Goal: Task Accomplishment & Management: Complete application form

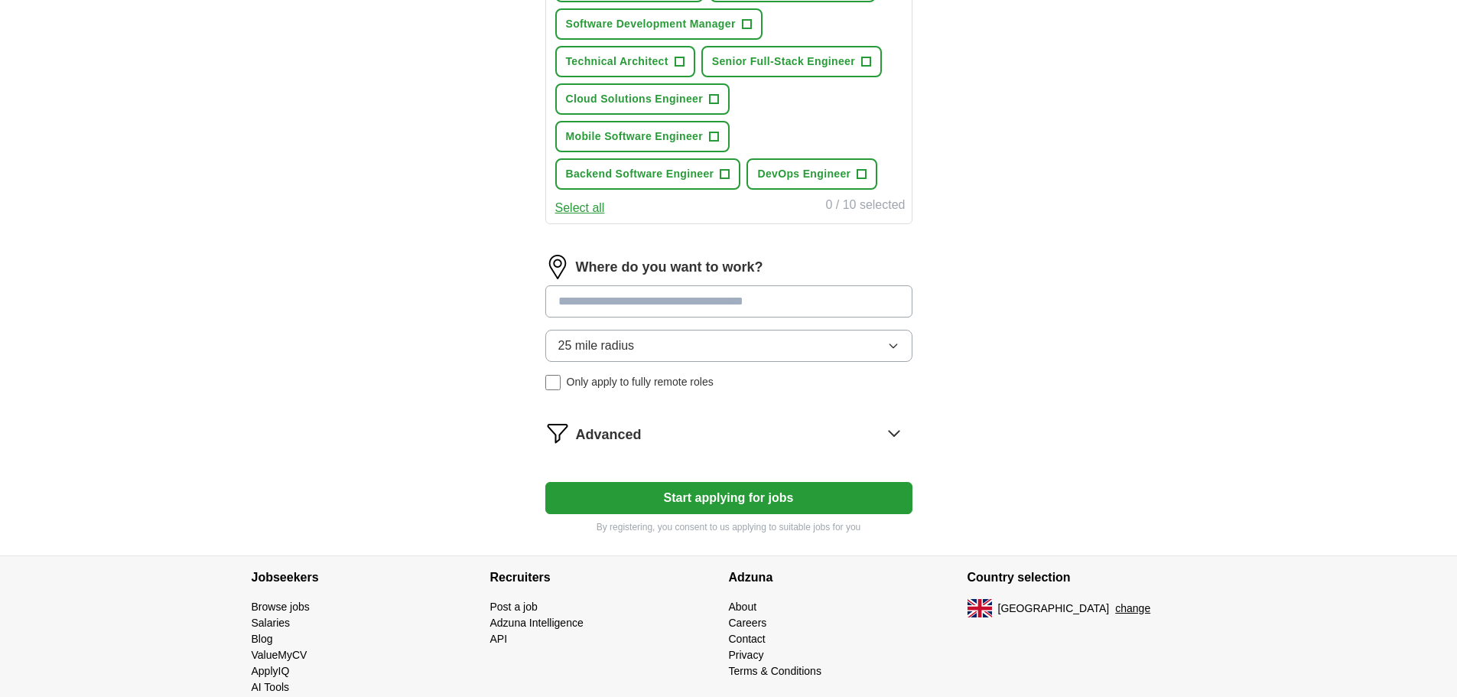
scroll to position [672, 0]
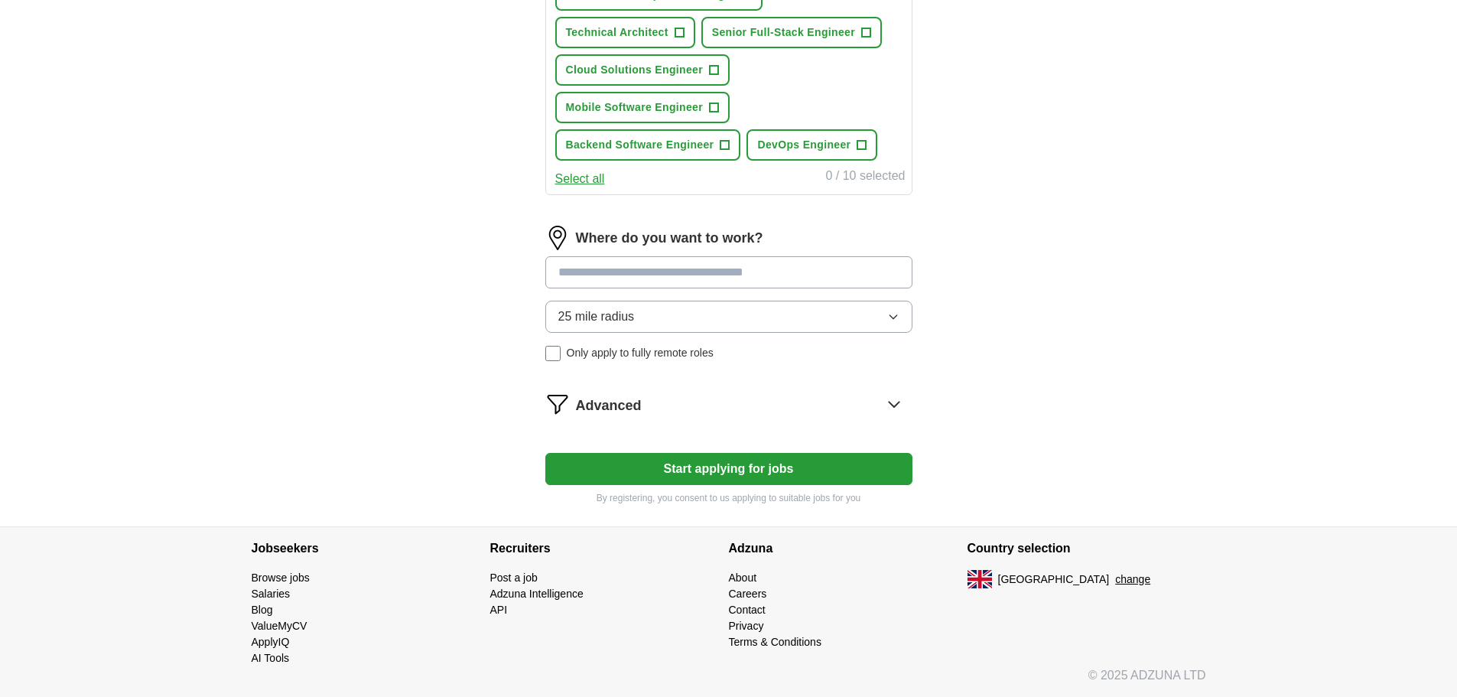
click at [770, 418] on form "Select a CV tom_jones_cv.pdf 16/09/2025, 12:40 Upload a different CV By uploadi…" at bounding box center [728, 21] width 367 height 968
click at [770, 405] on div "Advanced" at bounding box center [744, 403] width 336 height 24
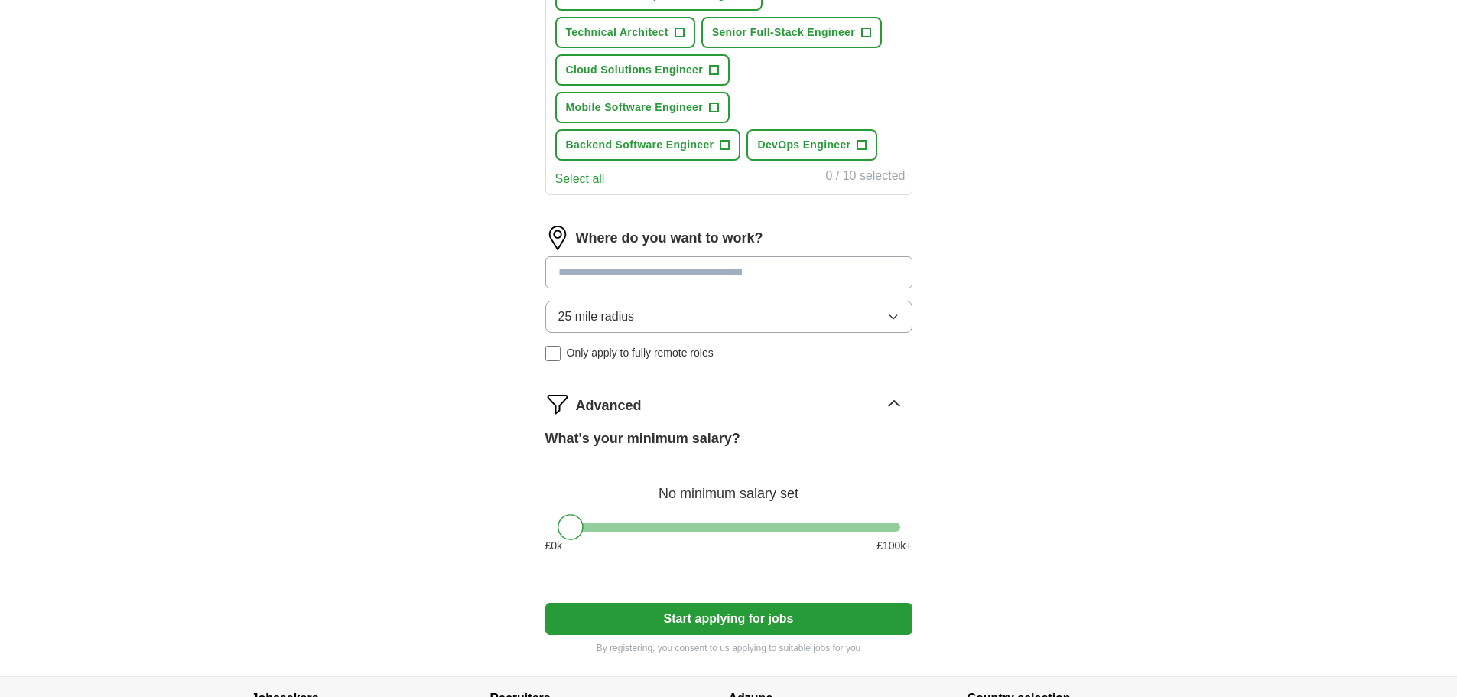
click at [770, 405] on div "Advanced" at bounding box center [744, 403] width 336 height 24
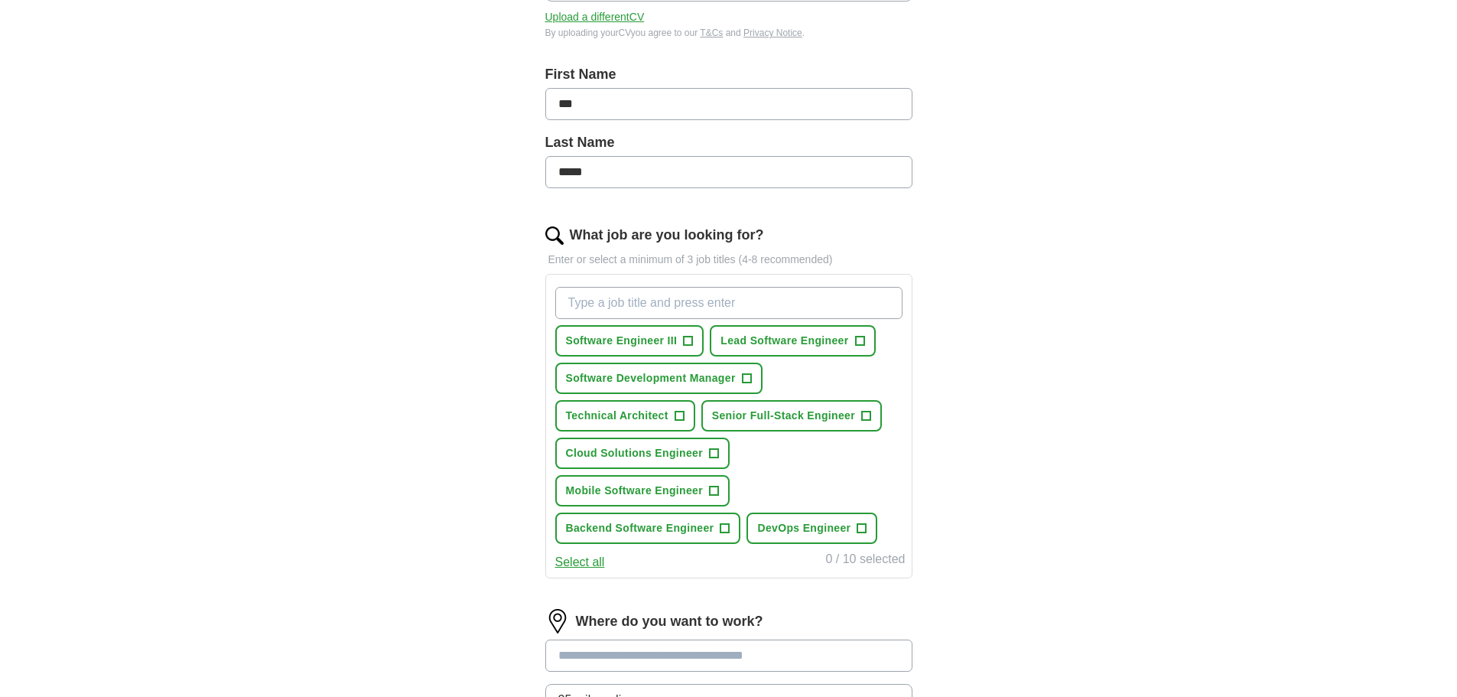
scroll to position [290, 0]
click at [573, 566] on button "Select all" at bounding box center [580, 561] width 50 height 18
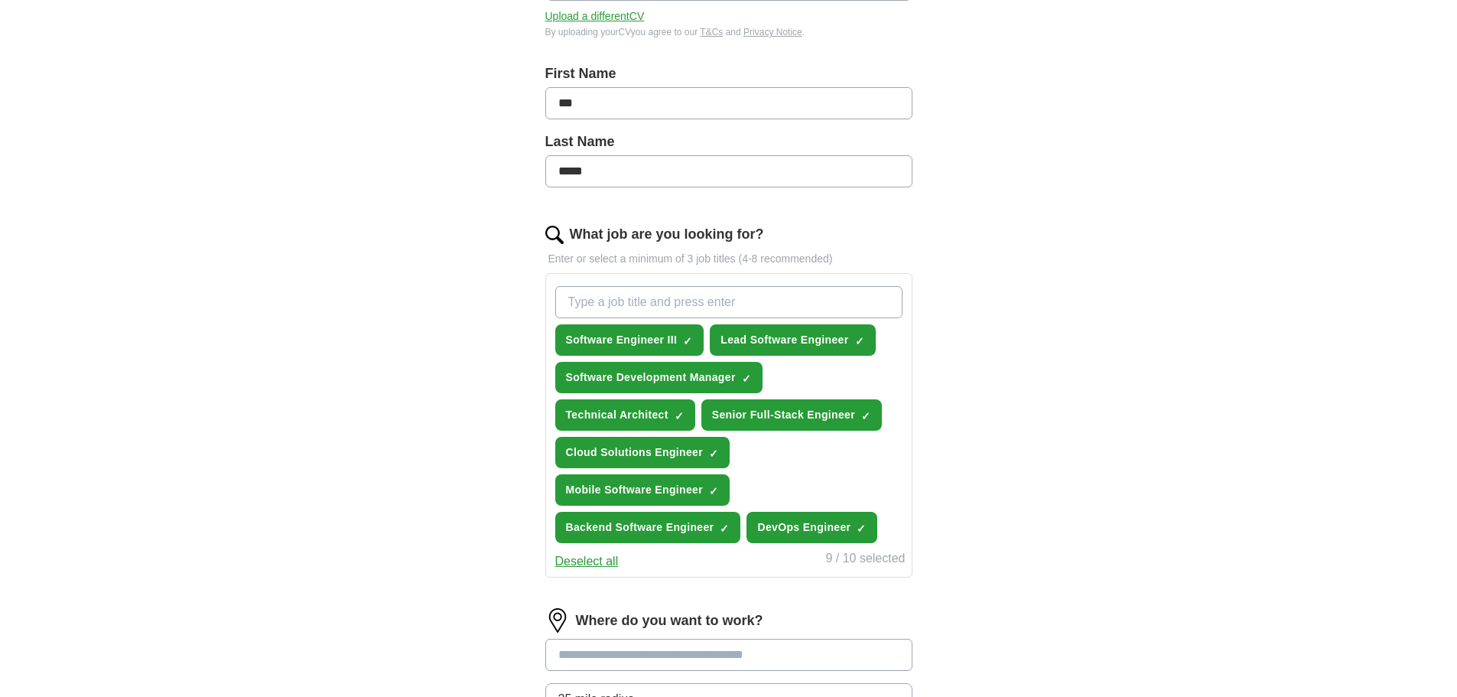
click at [573, 566] on button "Deselect all" at bounding box center [586, 561] width 63 height 18
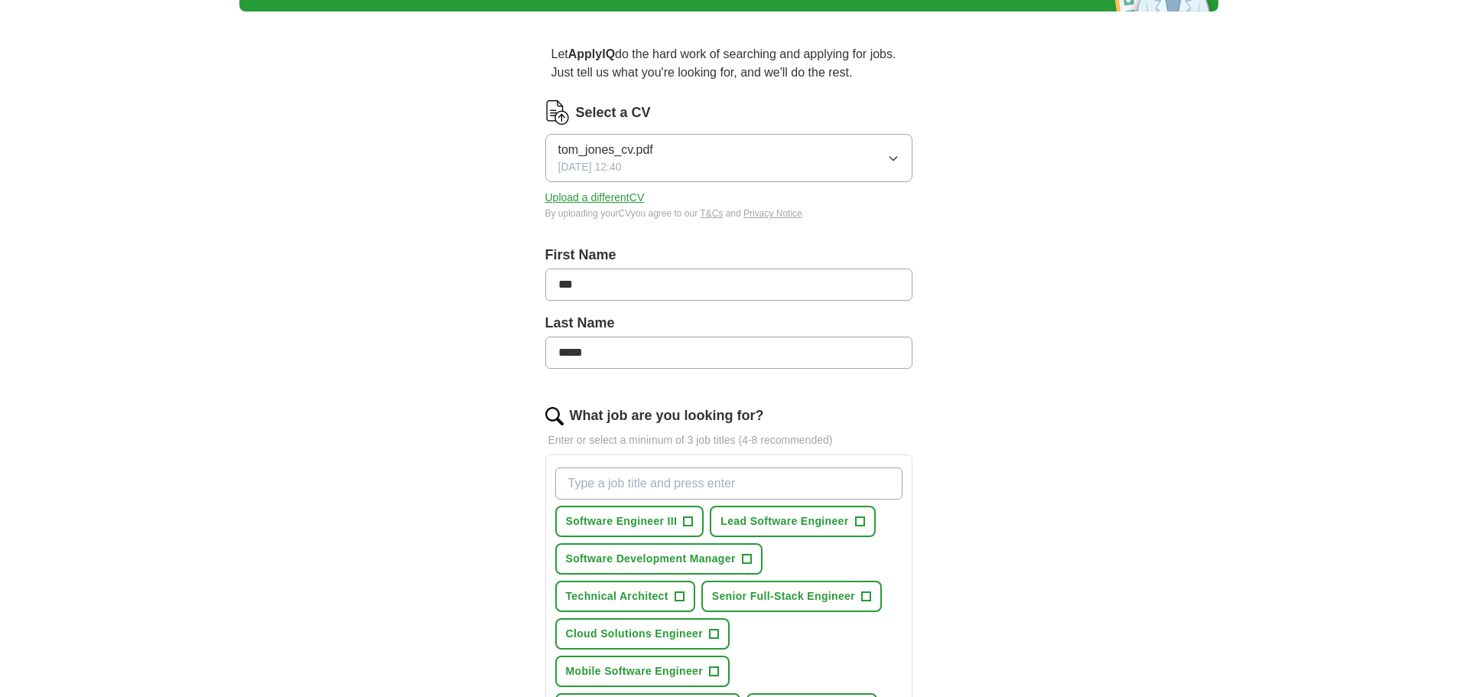
scroll to position [60, 0]
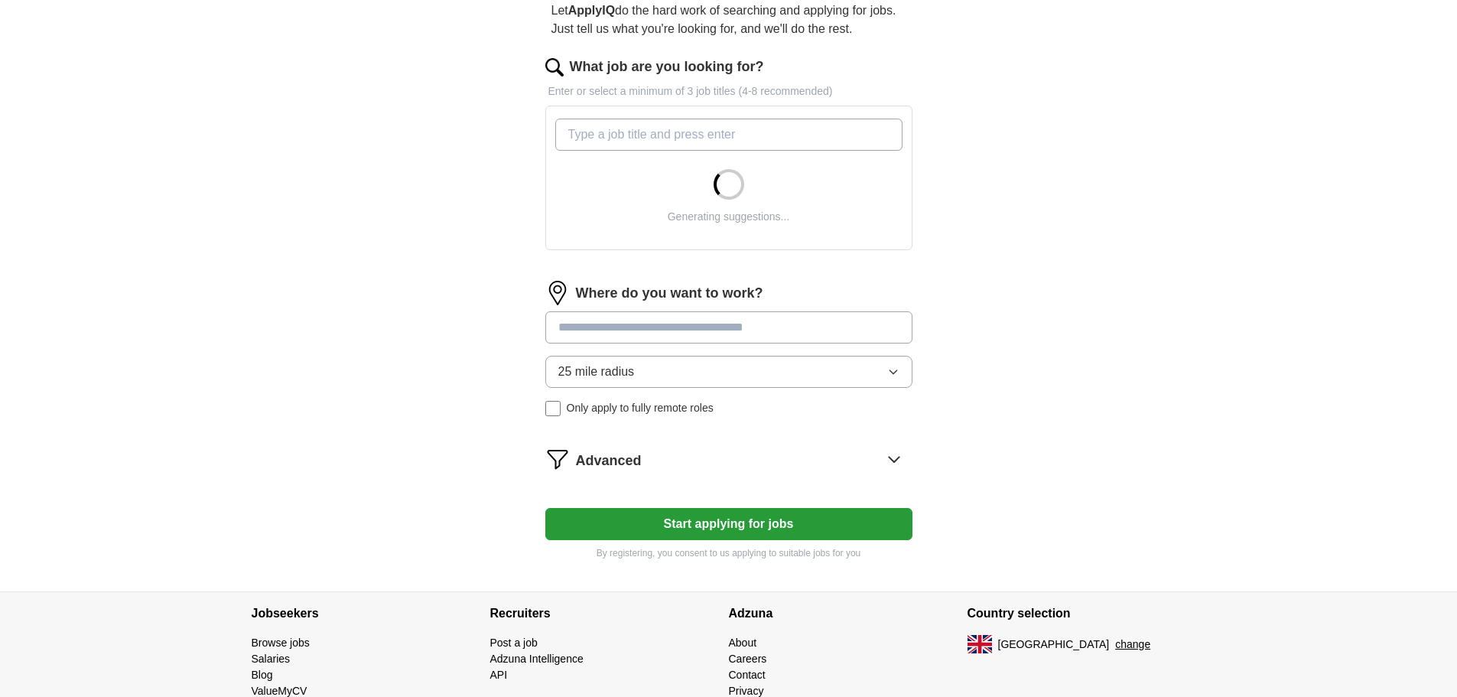
scroll to position [153, 0]
click at [855, 458] on div "Advanced" at bounding box center [744, 458] width 336 height 24
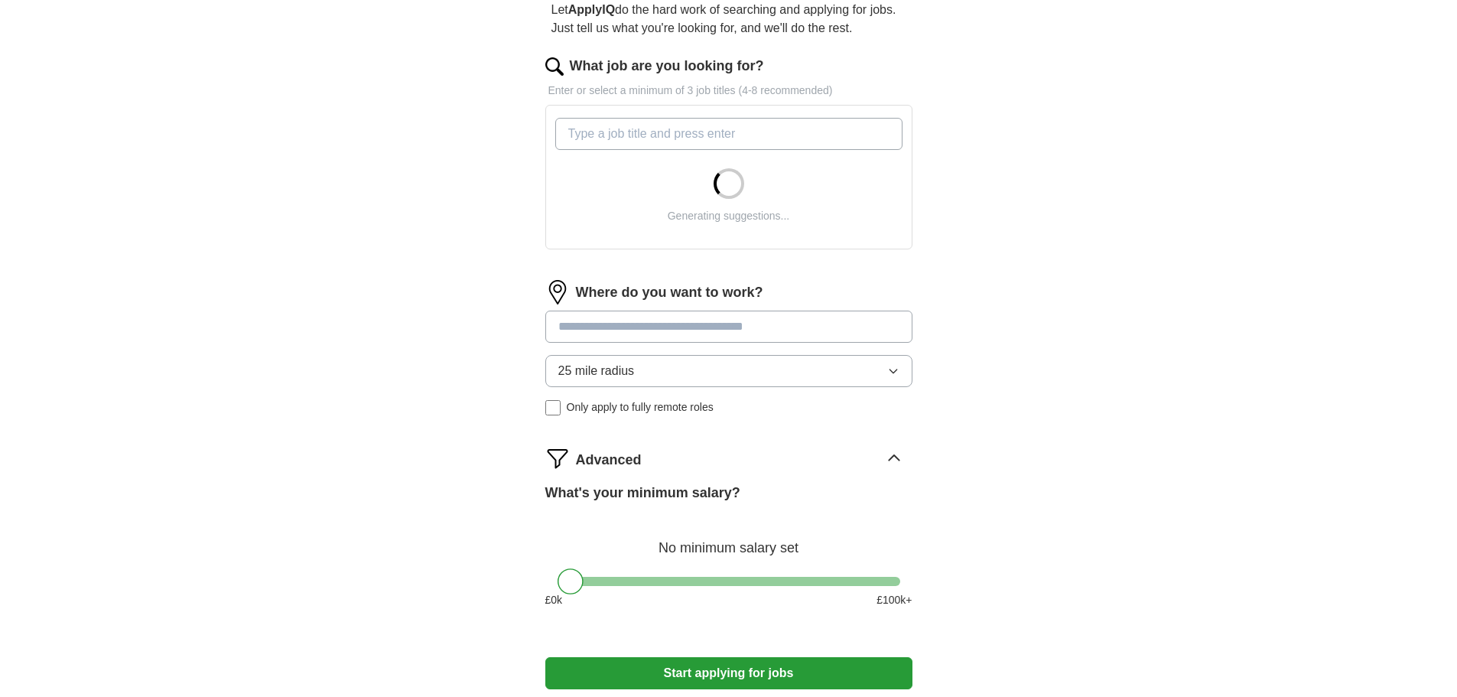
click at [855, 458] on div "Advanced" at bounding box center [744, 458] width 336 height 24
